Goal: Information Seeking & Learning: Find specific fact

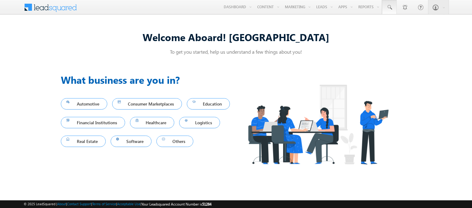
click at [390, 7] on span at bounding box center [389, 7] width 6 height 6
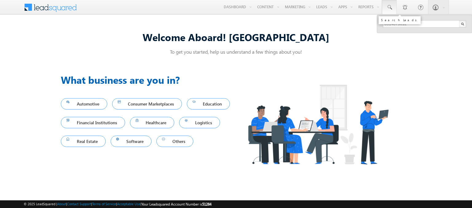
type input "8914873612"
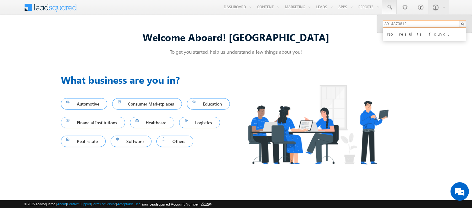
click at [413, 21] on input "8914873612" at bounding box center [424, 23] width 83 height 7
paste input "[EMAIL_ADDRESS][DOMAIN_NAME]"
type input "[EMAIL_ADDRESS][DOMAIN_NAME]"
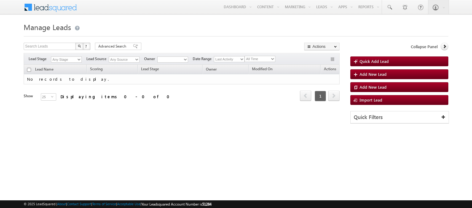
type input "[EMAIL_ADDRESS][DOMAIN_NAME]"
